Goal: Information Seeking & Learning: Learn about a topic

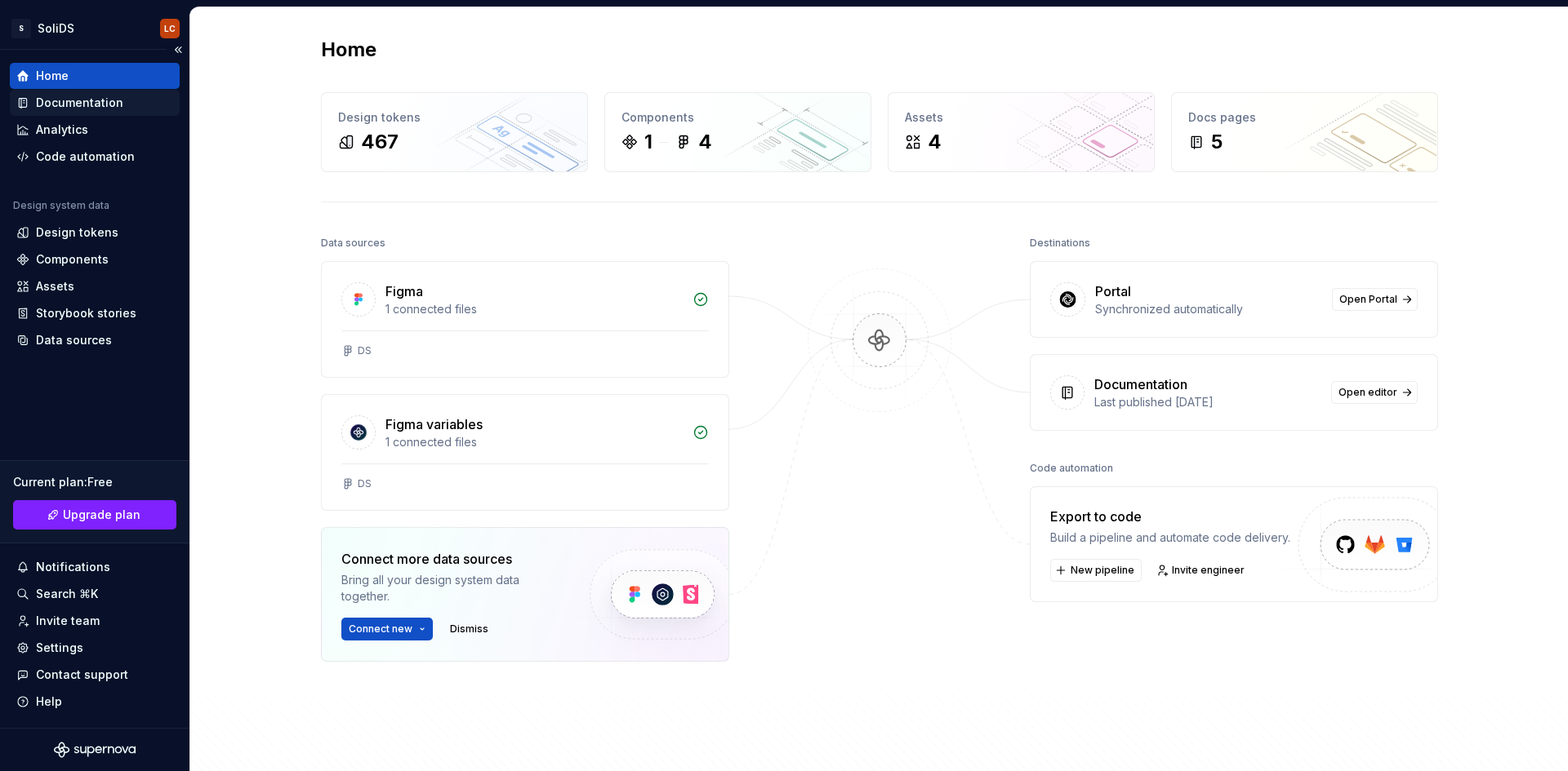
click at [77, 107] on div "Documentation" at bounding box center [79, 103] width 88 height 16
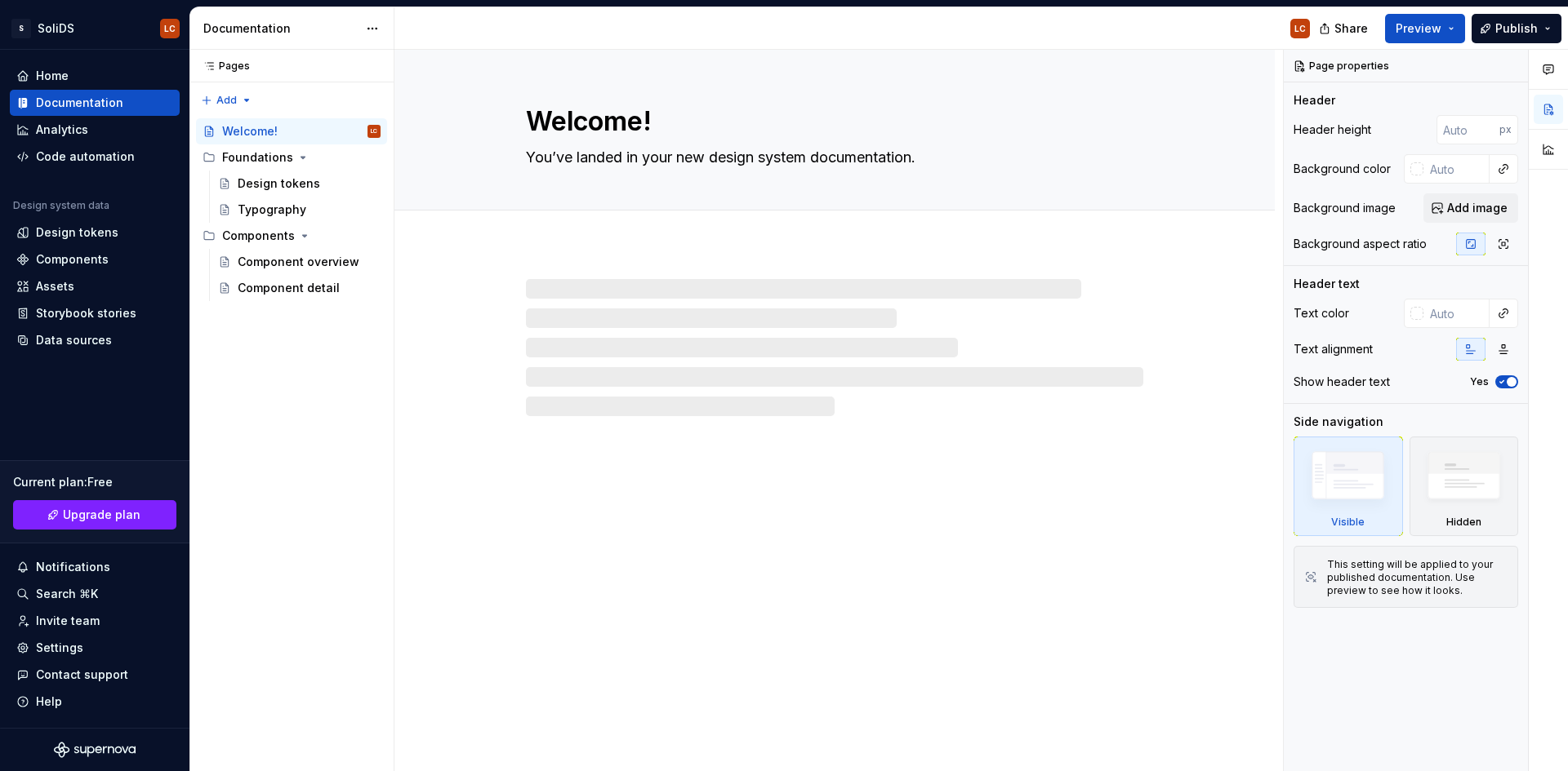
type textarea "*"
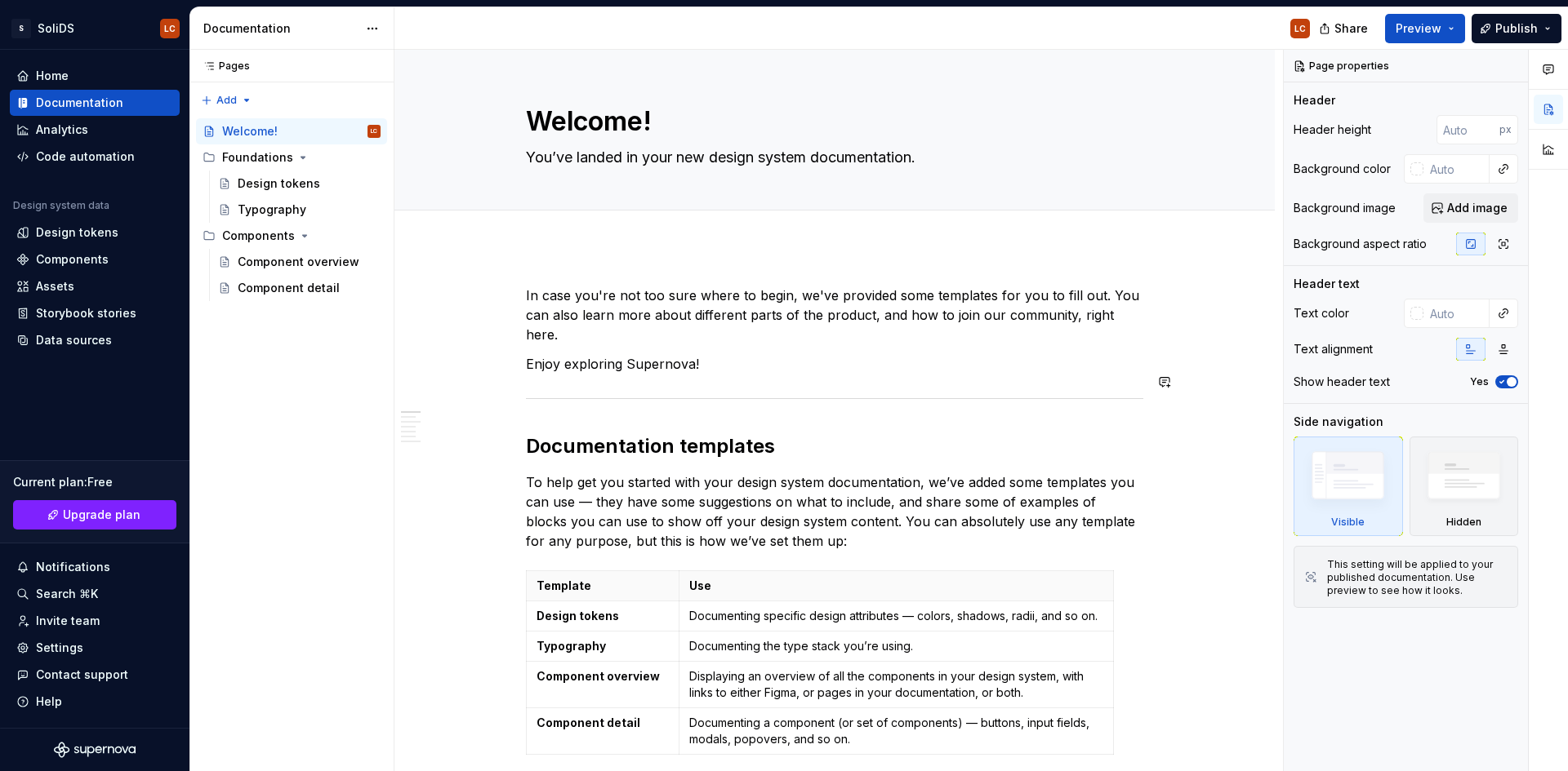
click at [581, 355] on p "Enjoy exploring Supernova!" at bounding box center [834, 364] width 617 height 19
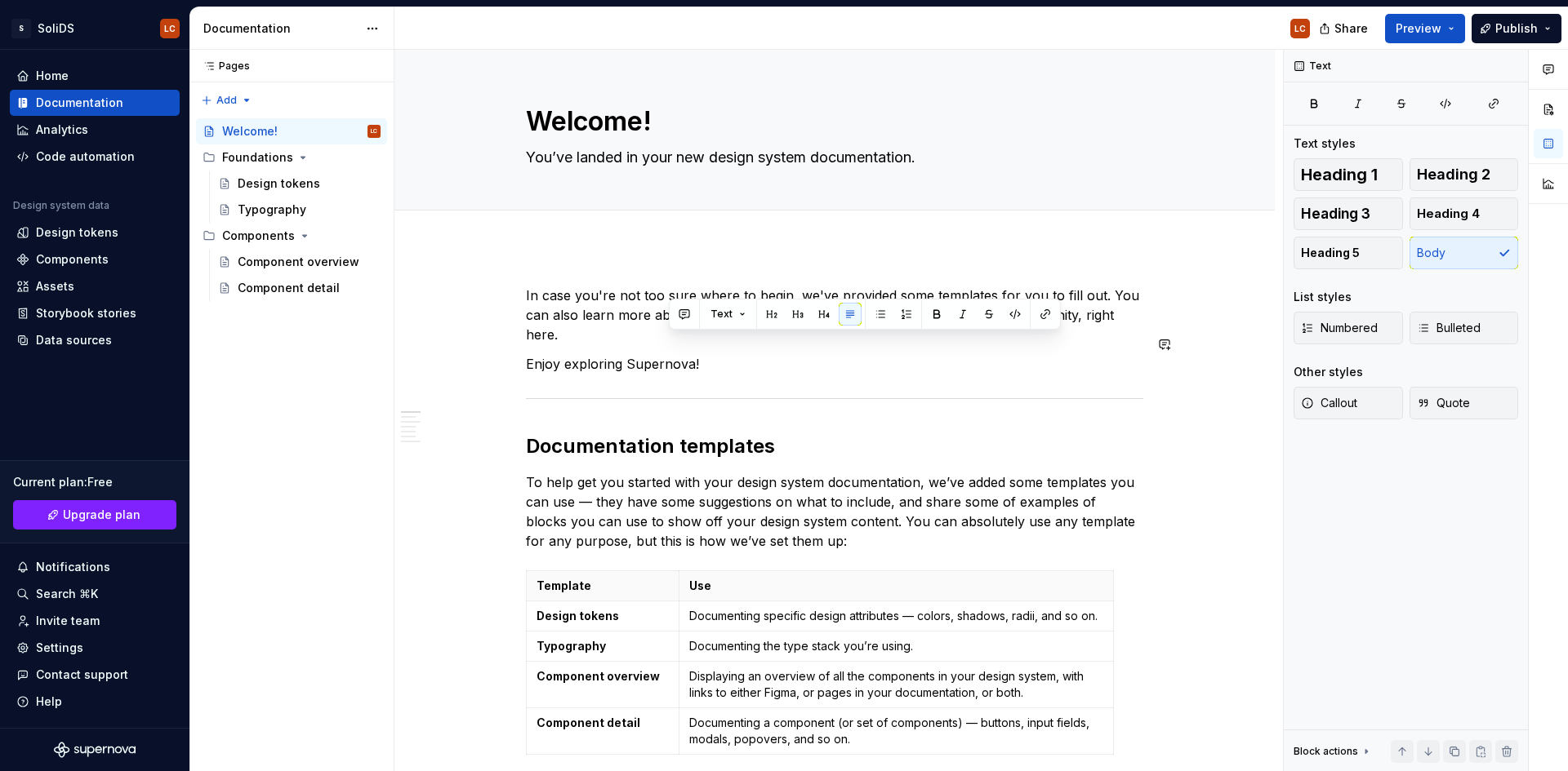
drag, startPoint x: 702, startPoint y: 344, endPoint x: 536, endPoint y: 322, distance: 167.5
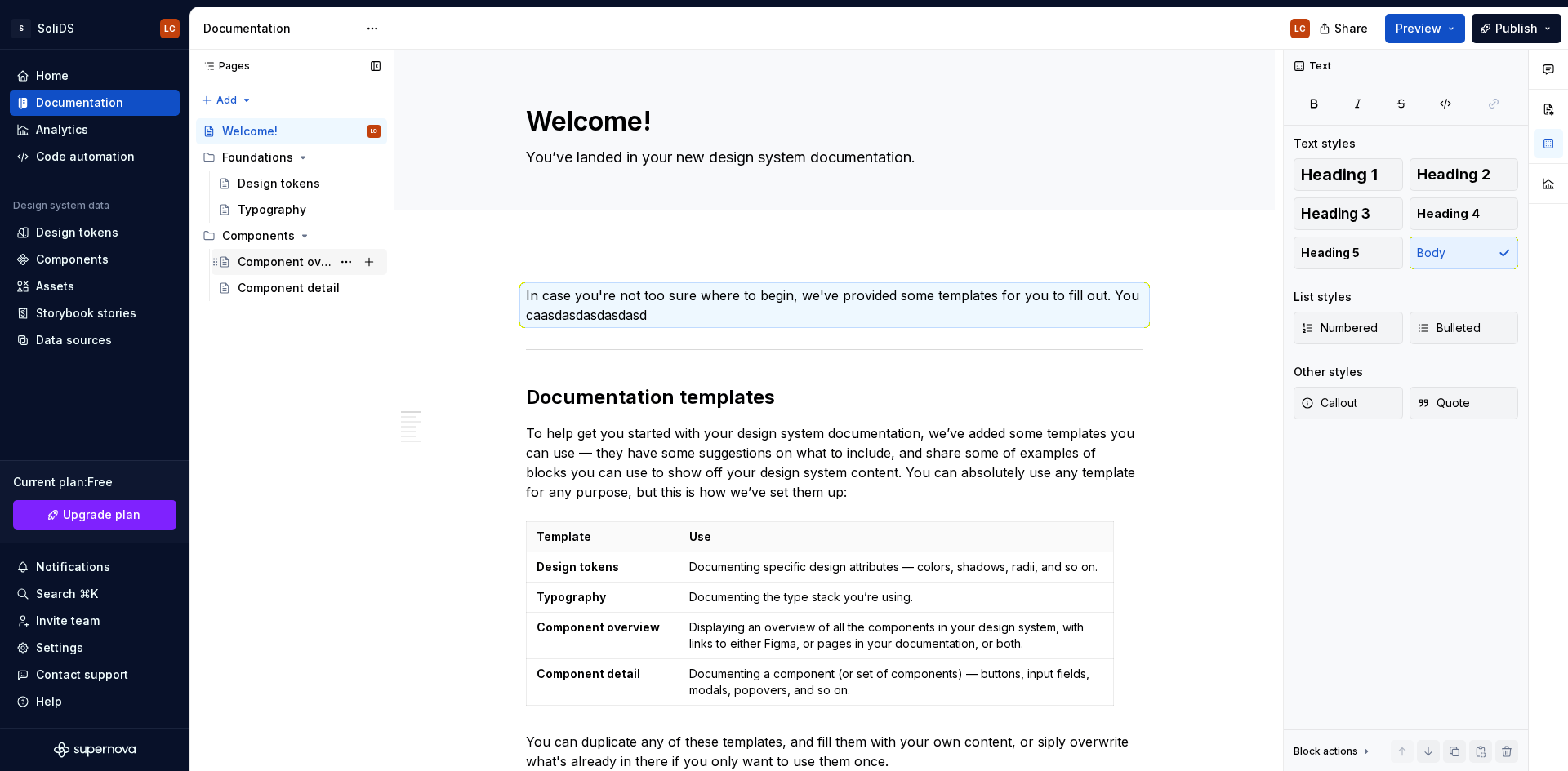
click at [294, 256] on div "Component overview" at bounding box center [284, 262] width 94 height 16
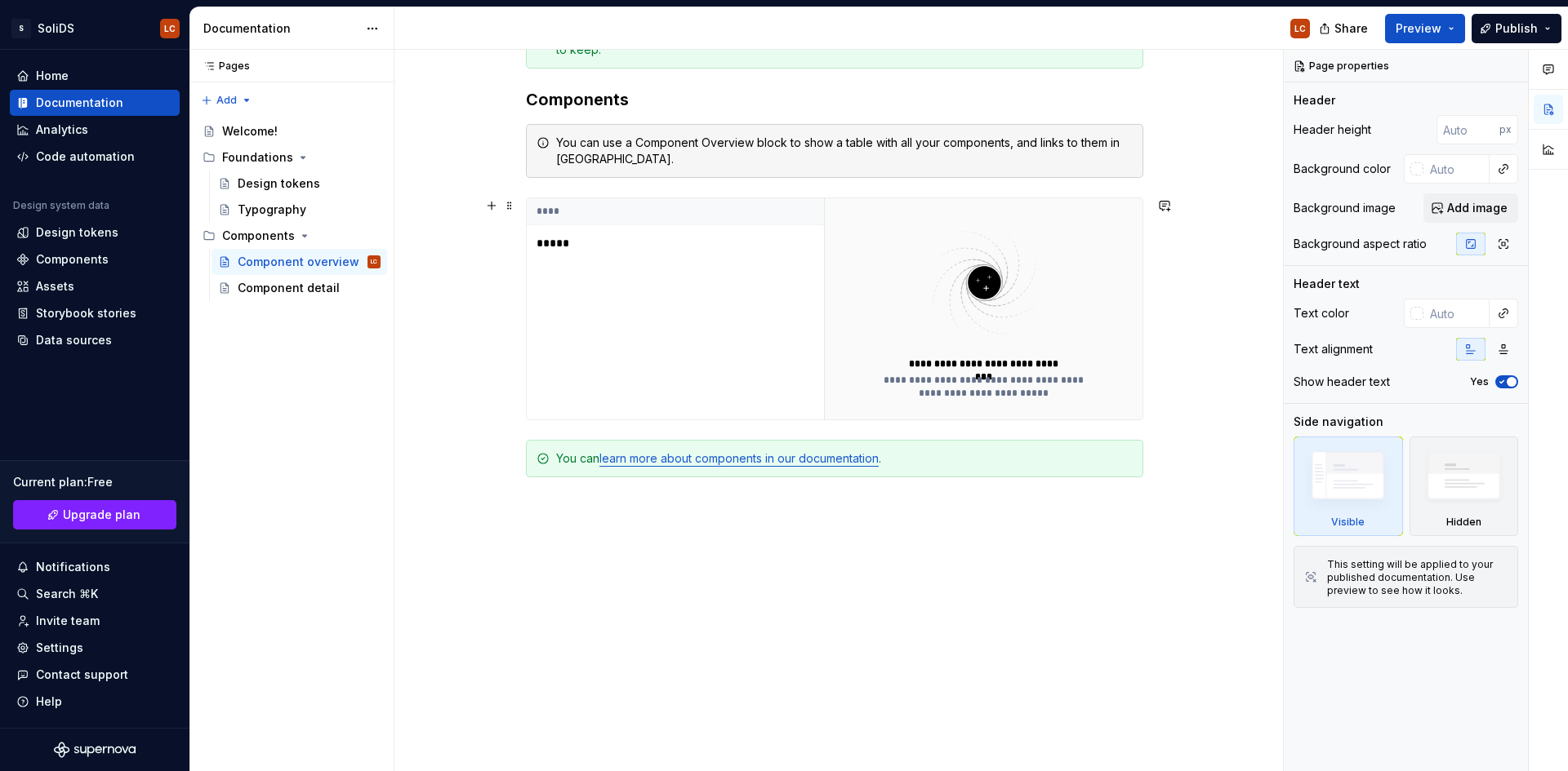
scroll to position [326, 0]
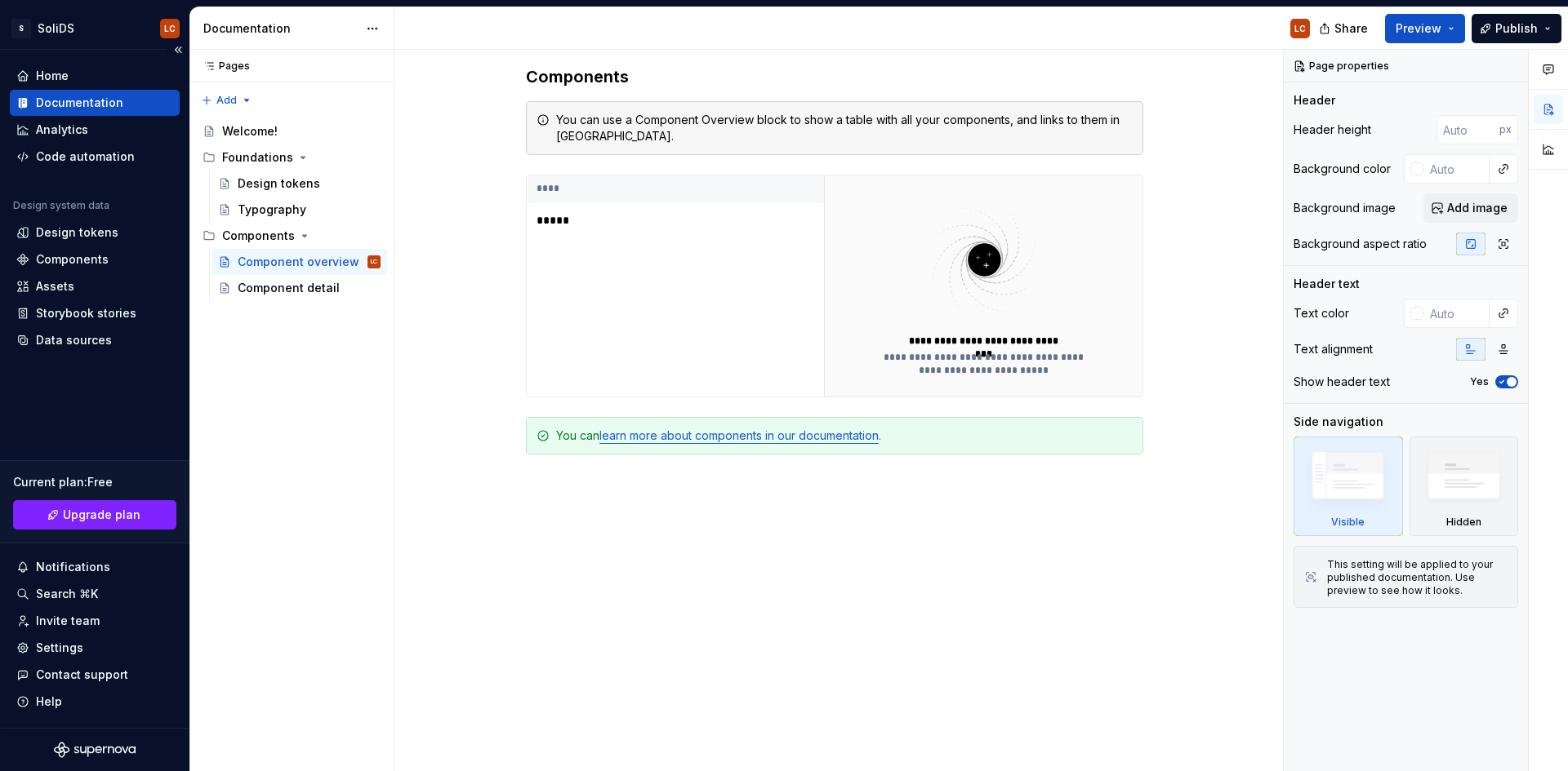
type textarea "*"
